Goal: Task Accomplishment & Management: Manage account settings

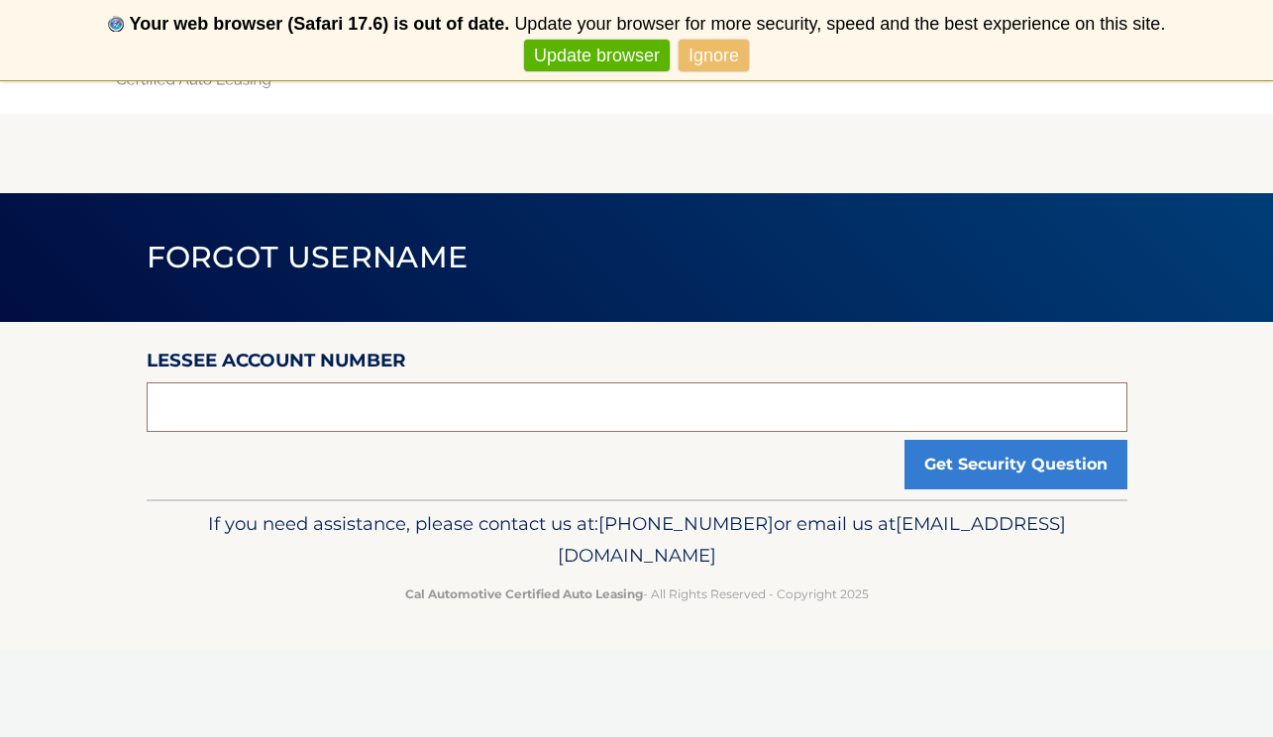
click at [234, 395] on input "text" at bounding box center [637, 408] width 981 height 50
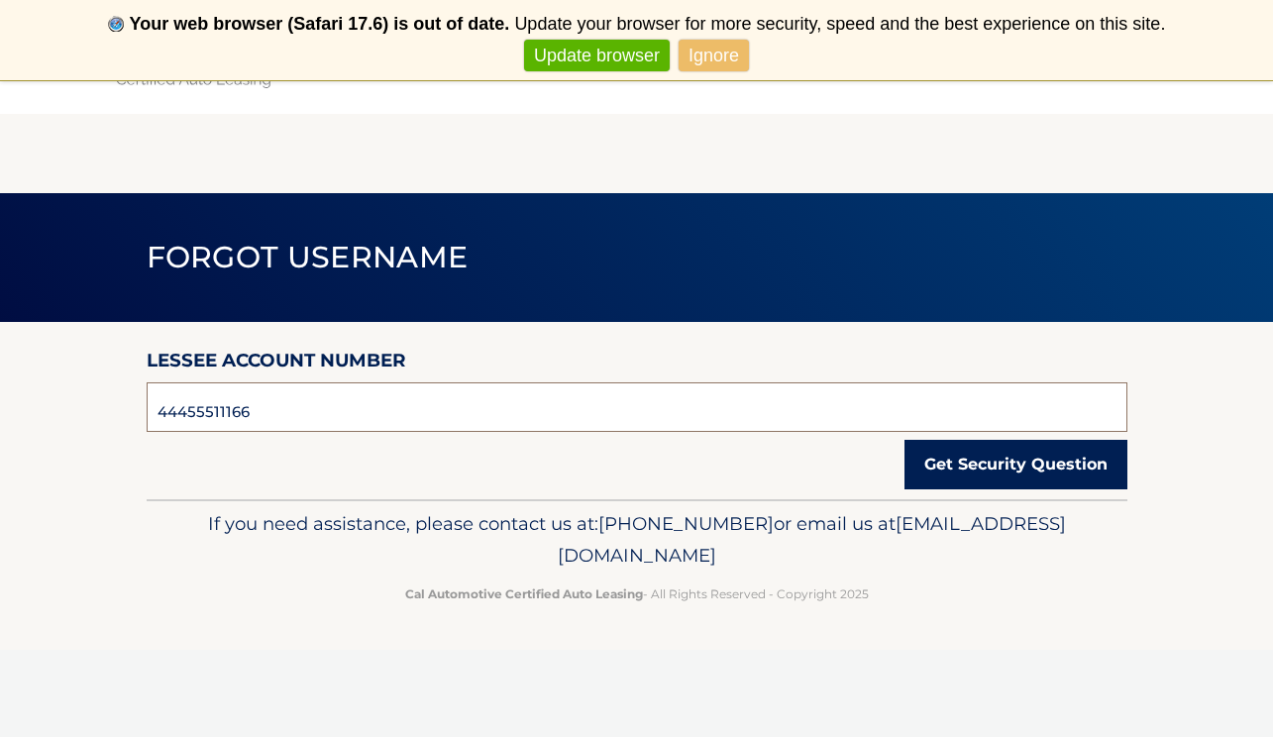
type input "44455511166"
click at [972, 473] on button "Get Security Question" at bounding box center [1016, 465] width 223 height 50
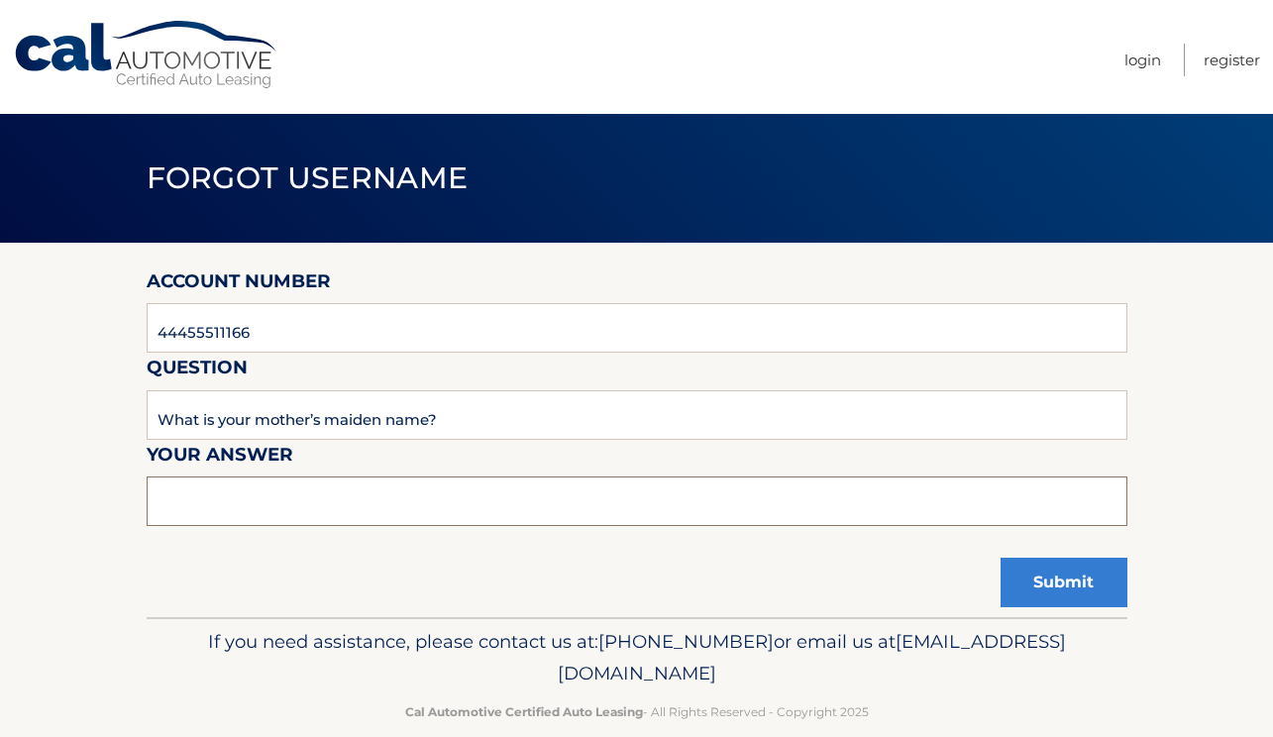
click at [212, 489] on input "text" at bounding box center [637, 502] width 981 height 50
type input "Katzman"
click at [1062, 580] on button "Submit" at bounding box center [1064, 583] width 127 height 50
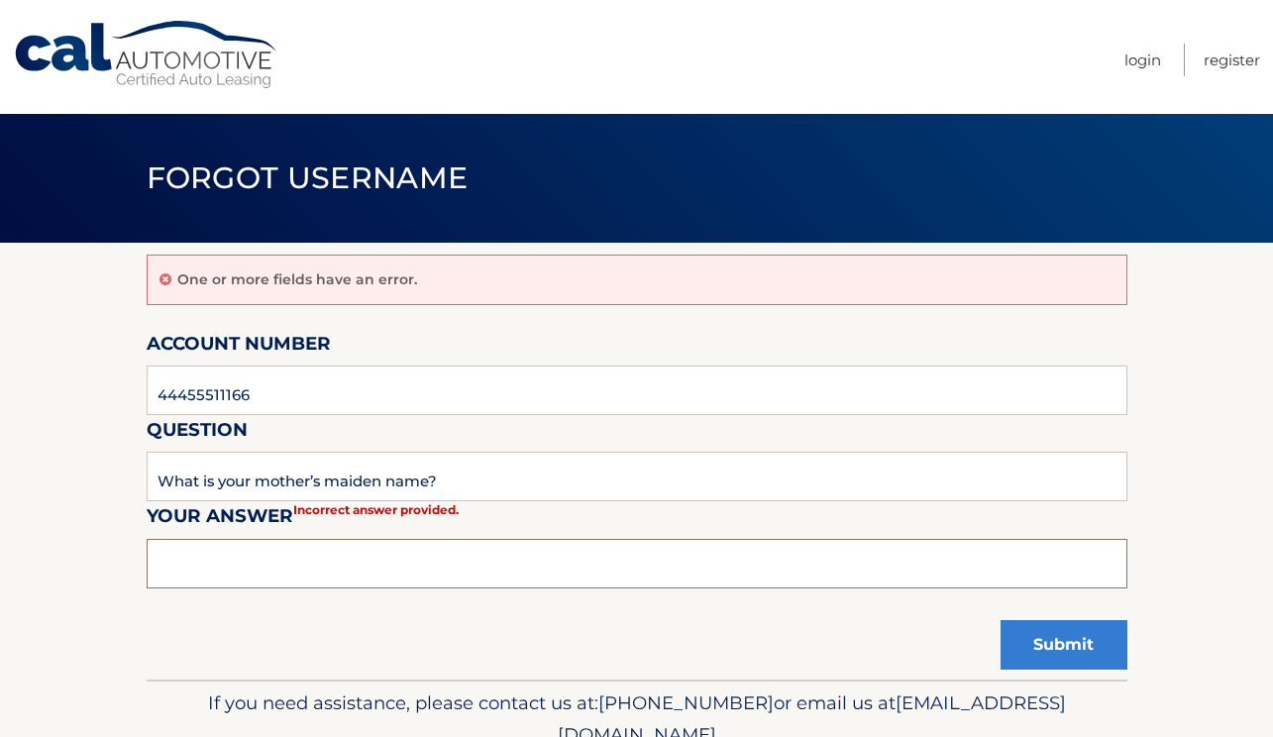
click at [223, 566] on input "text" at bounding box center [637, 564] width 981 height 50
click at [220, 560] on input "text" at bounding box center [637, 564] width 981 height 50
drag, startPoint x: 983, startPoint y: 27, endPoint x: 696, endPoint y: 18, distance: 287.5
click at [696, 18] on nav "Menu Login Register" at bounding box center [778, 57] width 964 height 114
